Goal: Task Accomplishment & Management: Use online tool/utility

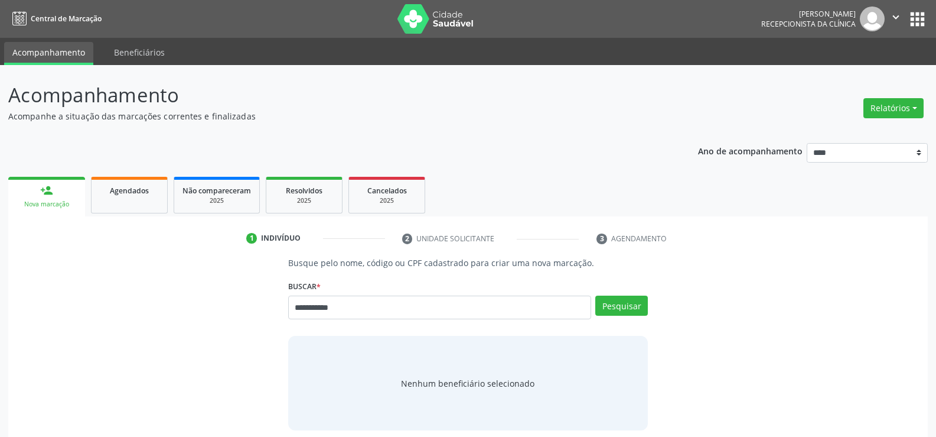
type input "**********"
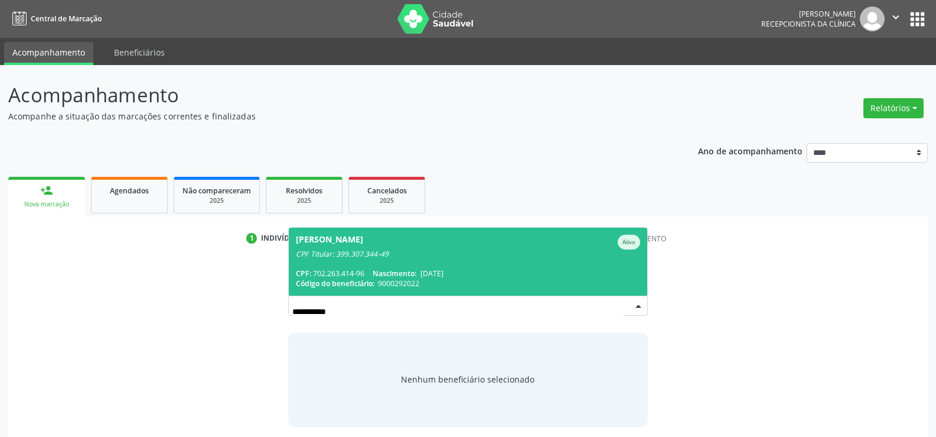
click at [432, 239] on div "[PERSON_NAME] de [PERSON_NAME]" at bounding box center [468, 242] width 344 height 15
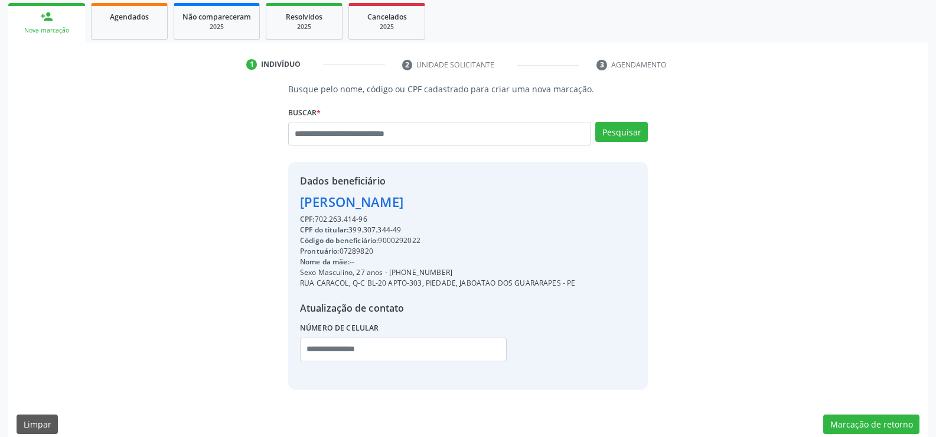
scroll to position [187, 0]
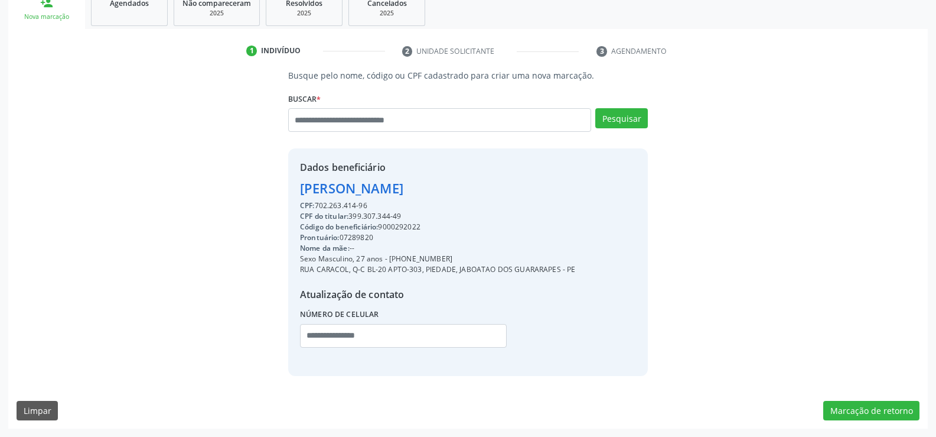
drag, startPoint x: 303, startPoint y: 188, endPoint x: 403, endPoint y: 205, distance: 101.9
click at [403, 205] on div "Dados beneficiário [PERSON_NAME] CPF: 702.263.414-96 CPF do titular: 399.307.34…" at bounding box center [438, 261] width 276 height 203
copy div "[PERSON_NAME] CPF: 702.263.414-96"
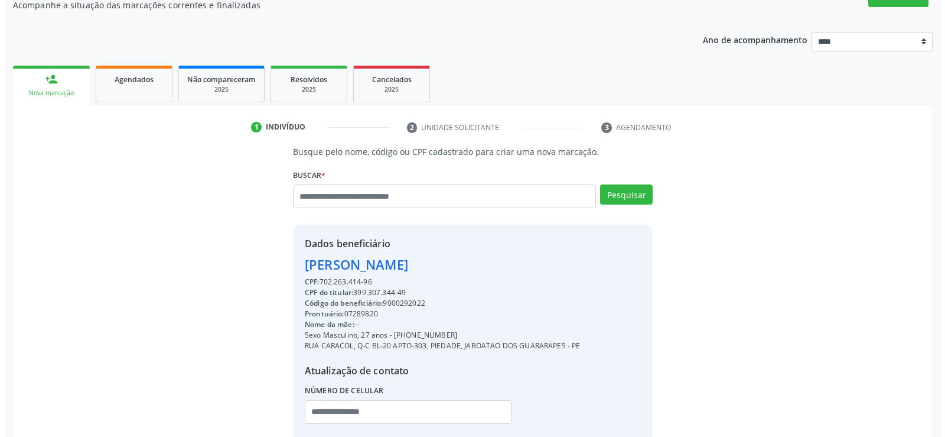
scroll to position [10, 0]
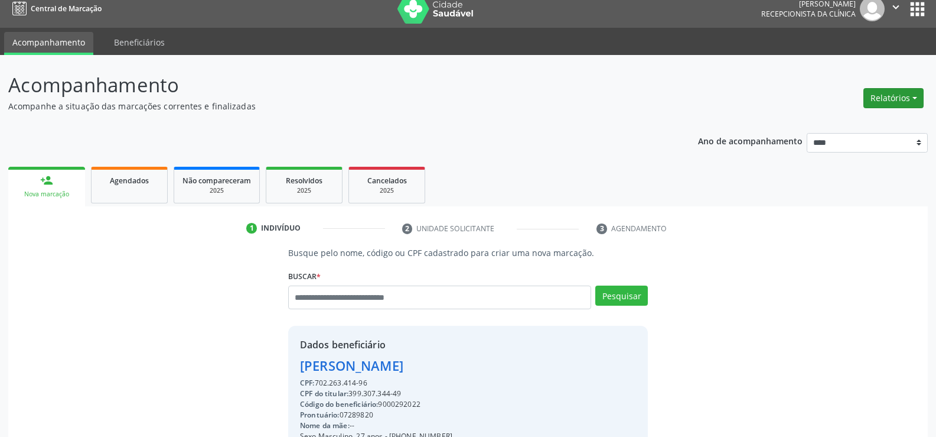
click at [899, 99] on button "Relatórios" at bounding box center [894, 98] width 60 height 20
click at [825, 118] on link "Agendamentos" at bounding box center [861, 123] width 127 height 17
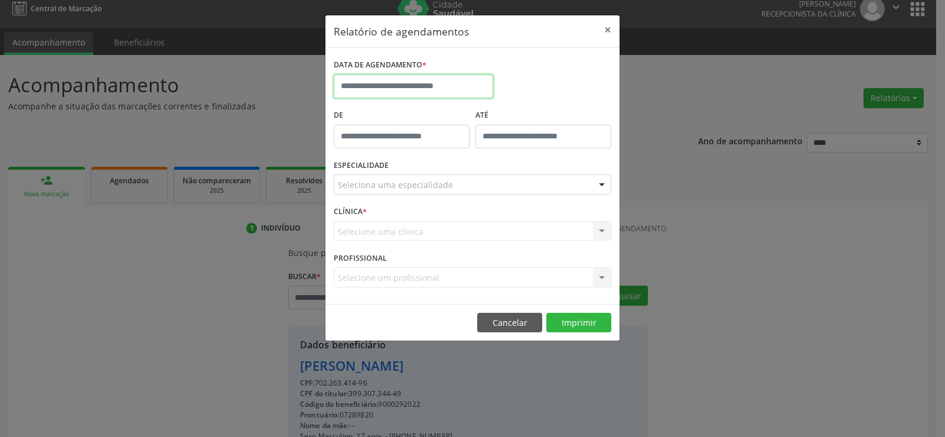
click at [383, 80] on input "text" at bounding box center [414, 86] width 160 height 24
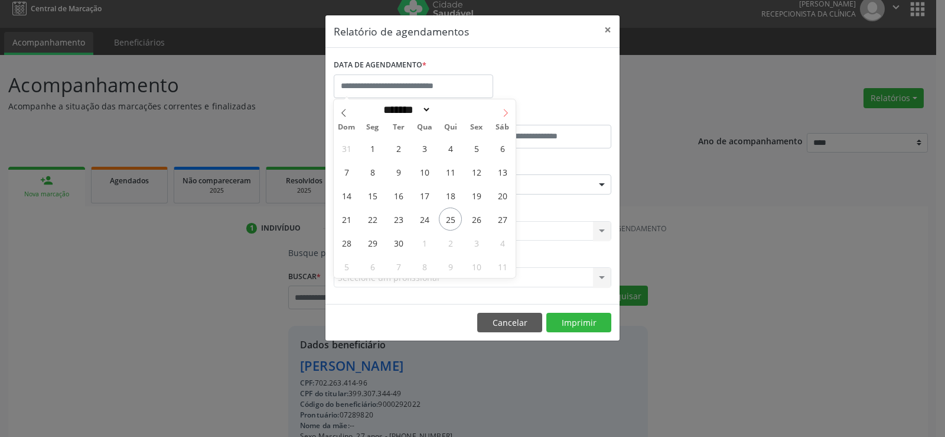
click at [506, 113] on icon at bounding box center [506, 113] width 8 height 8
select select "*"
click at [419, 171] on span "8" at bounding box center [424, 171] width 23 height 23
type input "**********"
click at [419, 171] on span "8" at bounding box center [424, 171] width 23 height 23
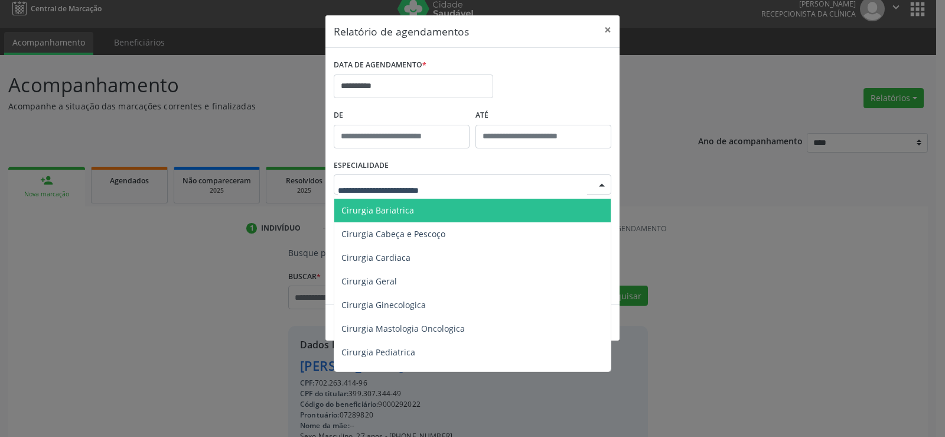
scroll to position [177, 0]
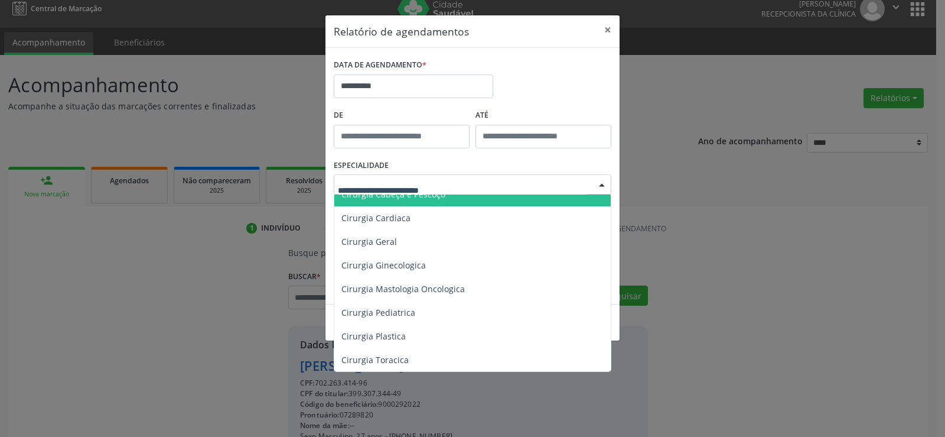
click at [392, 188] on input "text" at bounding box center [462, 190] width 249 height 24
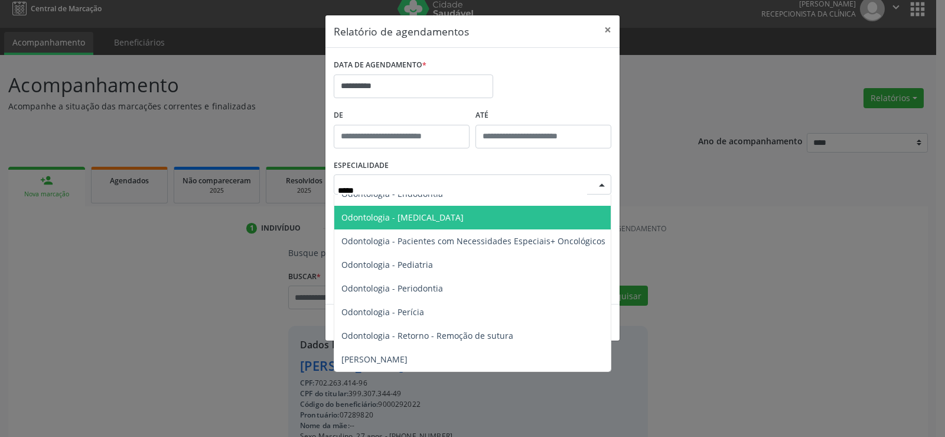
type input "******"
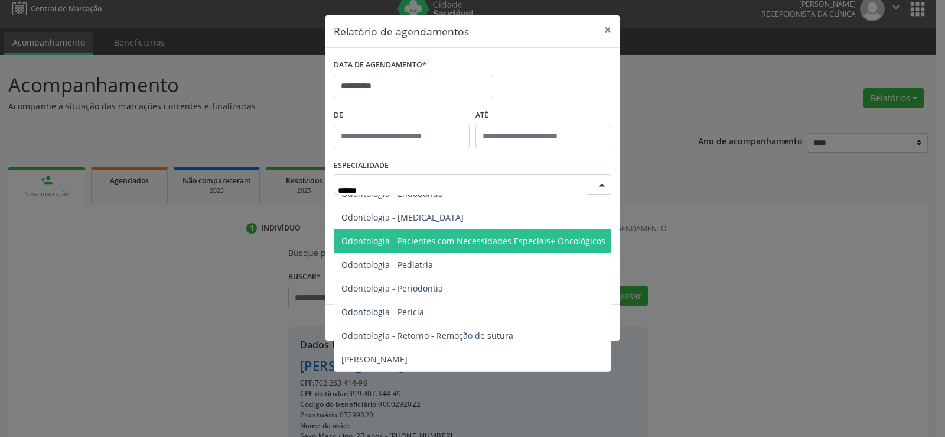
click at [420, 235] on span "Odontologia - Pacientes com Necessidades Especiais+ Oncológicos" at bounding box center [473, 240] width 264 height 11
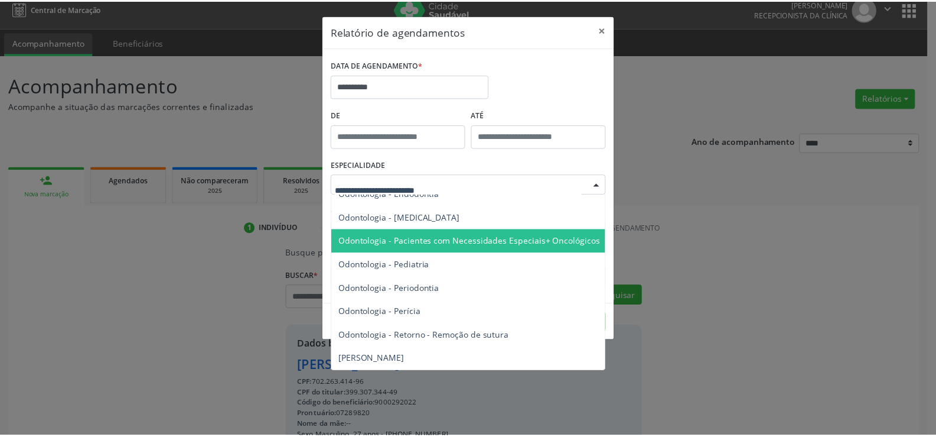
scroll to position [177, 0]
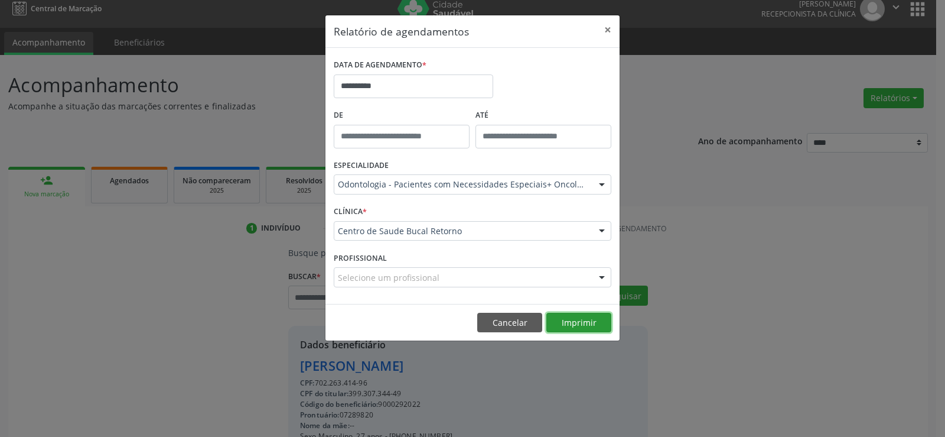
click at [571, 327] on button "Imprimir" at bounding box center [579, 323] width 65 height 20
click at [608, 25] on button "×" at bounding box center [608, 29] width 24 height 29
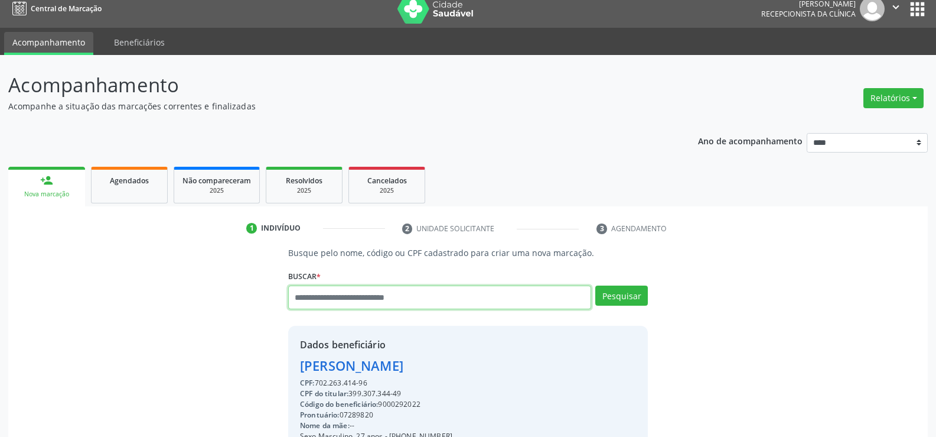
click at [366, 300] on input "text" at bounding box center [439, 297] width 303 height 24
type input "**********"
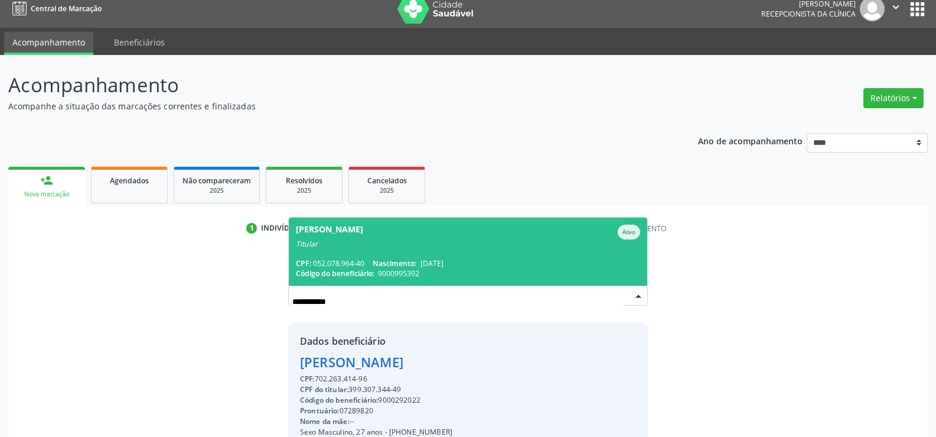
click at [418, 255] on span "[PERSON_NAME] Ativo Titular CPF: 052.078.964-40 Nascimento: [DATE] Código do be…" at bounding box center [468, 251] width 359 height 68
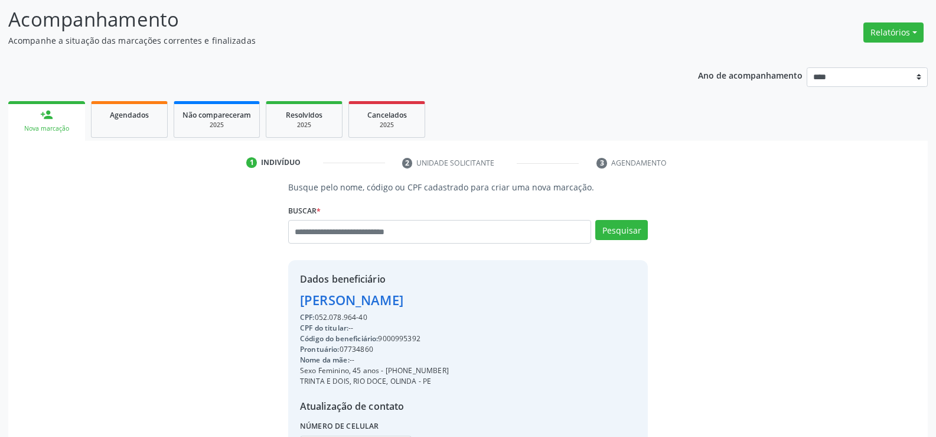
scroll to position [187, 0]
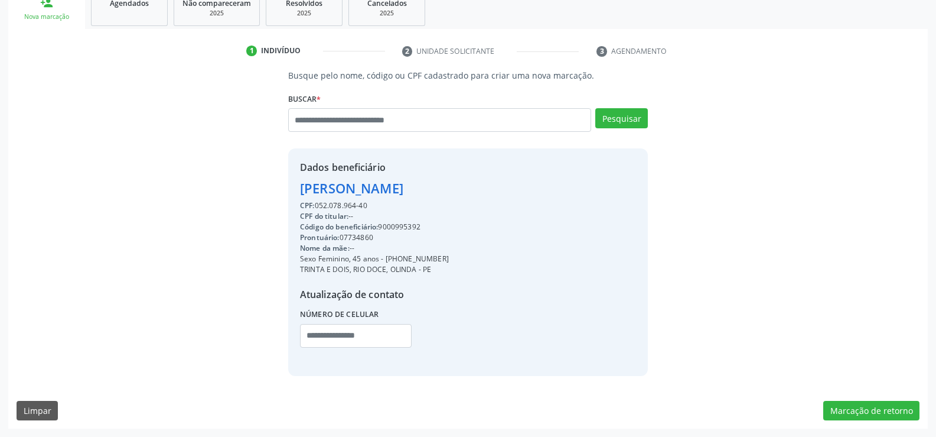
drag, startPoint x: 305, startPoint y: 191, endPoint x: 490, endPoint y: 205, distance: 184.9
click at [490, 205] on div "Dados beneficiário [PERSON_NAME] CPF: 052.078.964-40 CPF do titular: -- Código …" at bounding box center [468, 261] width 360 height 227
copy div "[PERSON_NAME] CPF: 052.078.964-40"
